Goal: Check status: Check status

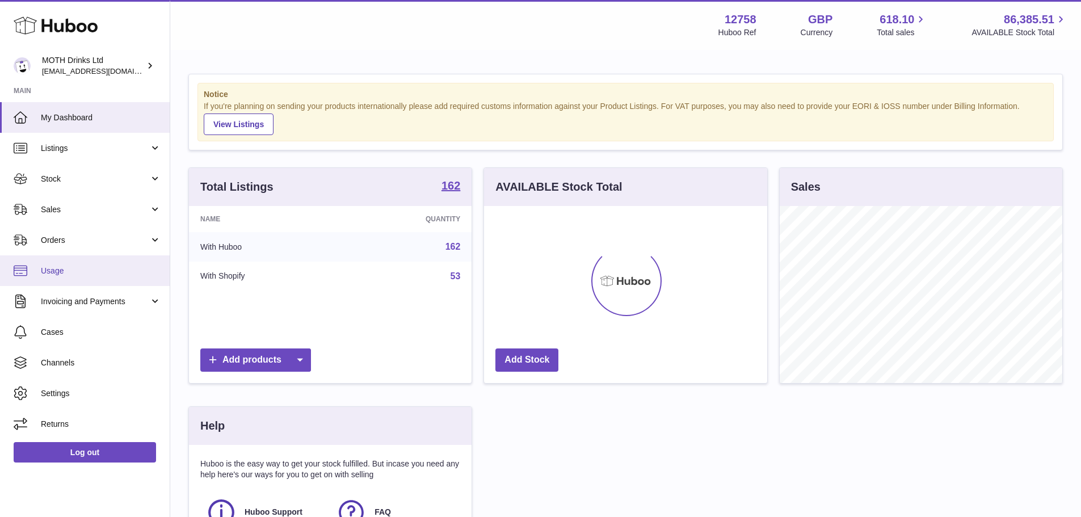
scroll to position [177, 283]
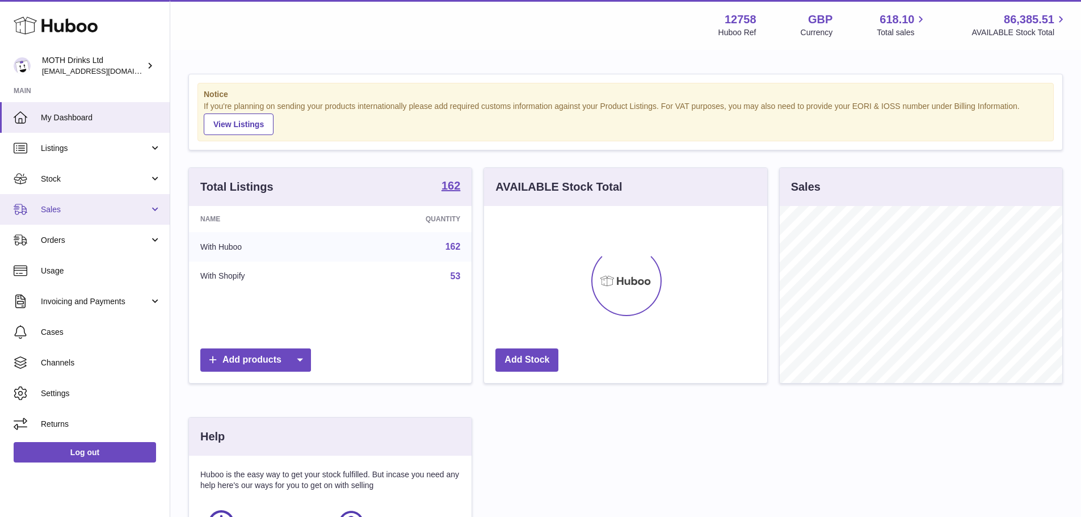
click at [57, 213] on span "Sales" at bounding box center [95, 209] width 108 height 11
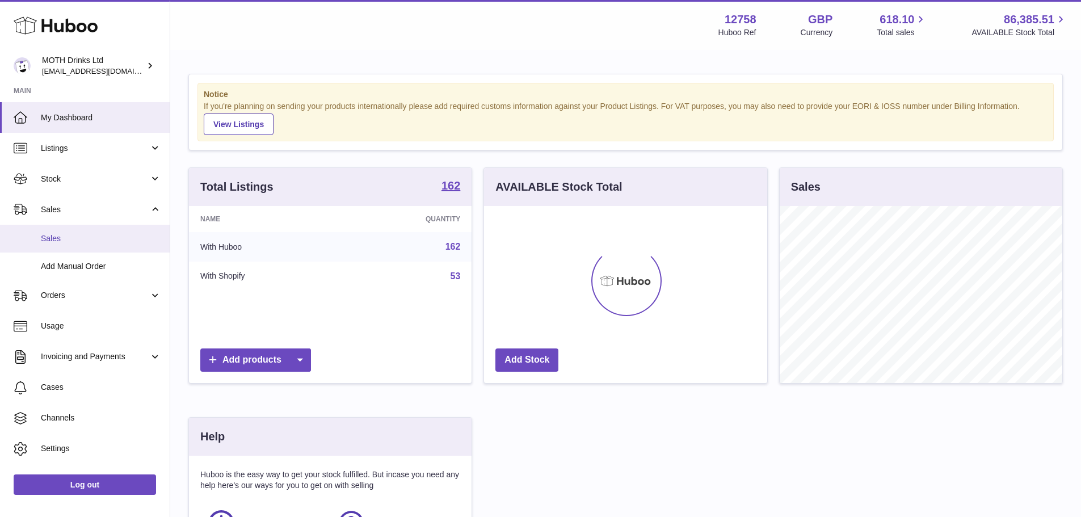
click at [70, 229] on link "Sales" at bounding box center [85, 239] width 170 height 28
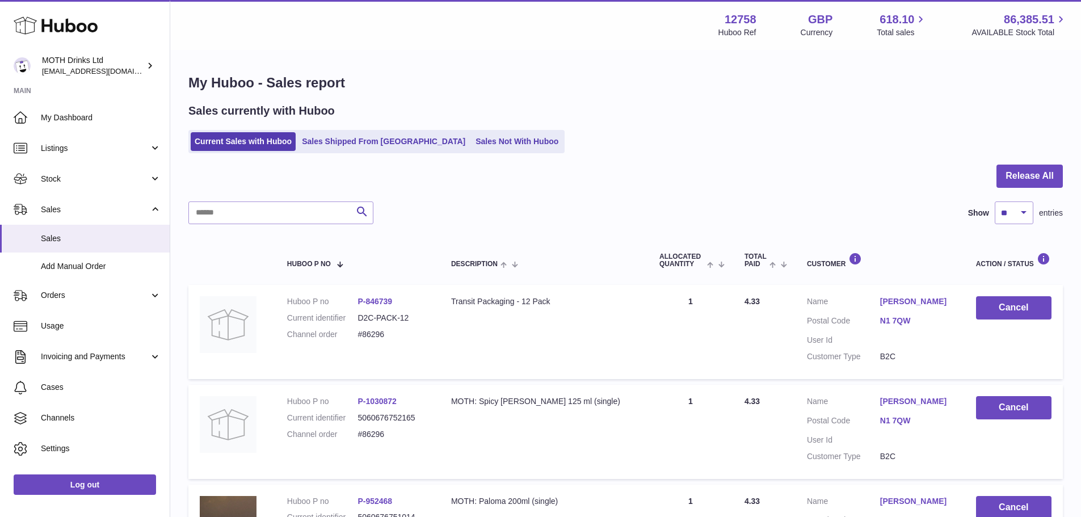
click at [342, 153] on ul "Current Sales with Huboo Sales Shipped From Huboo Sales Not With Huboo" at bounding box center [376, 141] width 376 height 23
click at [341, 150] on link "Sales Shipped From [GEOGRAPHIC_DATA]" at bounding box center [383, 141] width 171 height 19
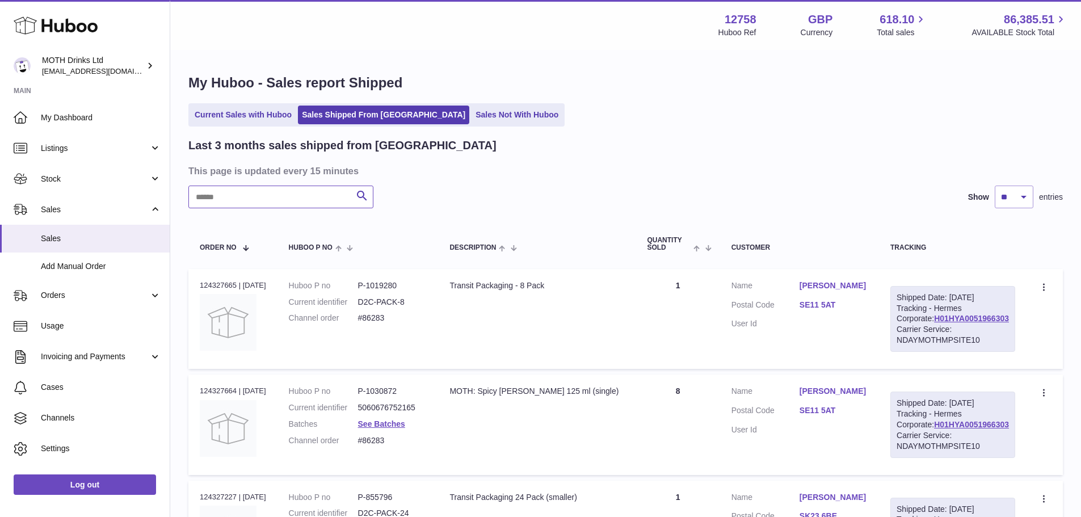
click at [313, 191] on input "text" at bounding box center [280, 197] width 185 height 23
paste input "******"
type input "******"
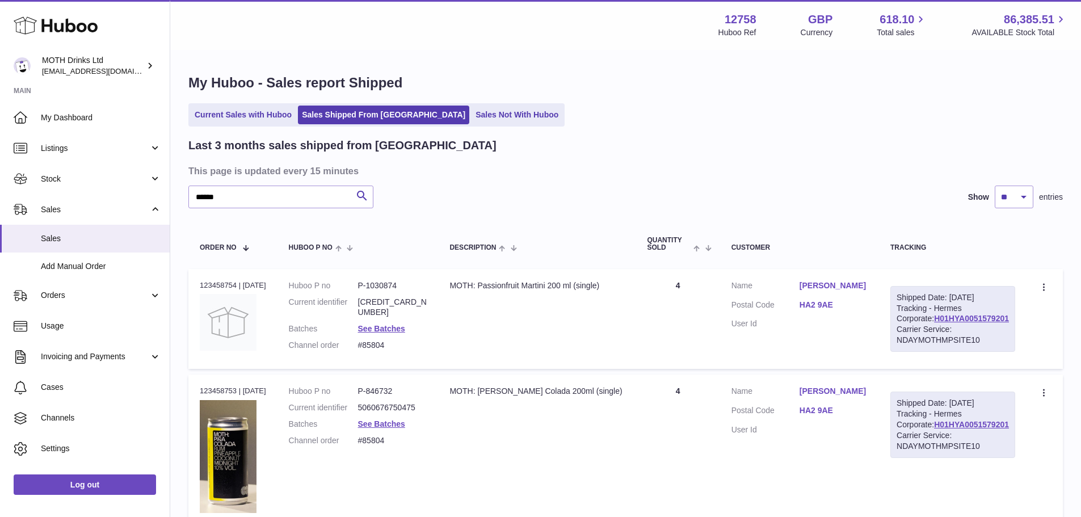
click at [212, 281] on div "Order no 123458754 | [DATE]" at bounding box center [233, 285] width 66 height 10
copy div "123458754"
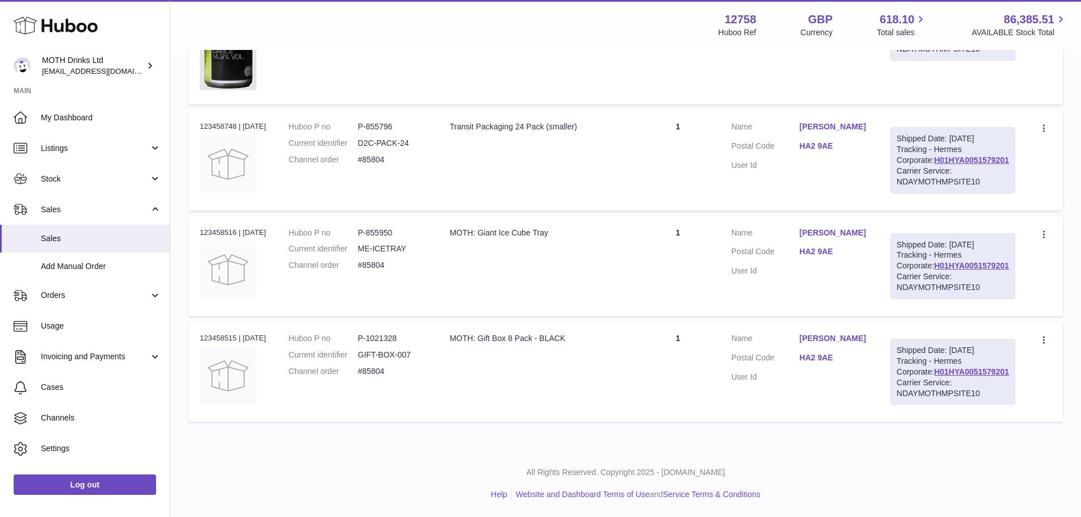
scroll to position [1099, 0]
click at [401, 333] on dd "P-1021328" at bounding box center [392, 338] width 69 height 11
copy dd "1021328"
